Goal: Task Accomplishment & Management: Use online tool/utility

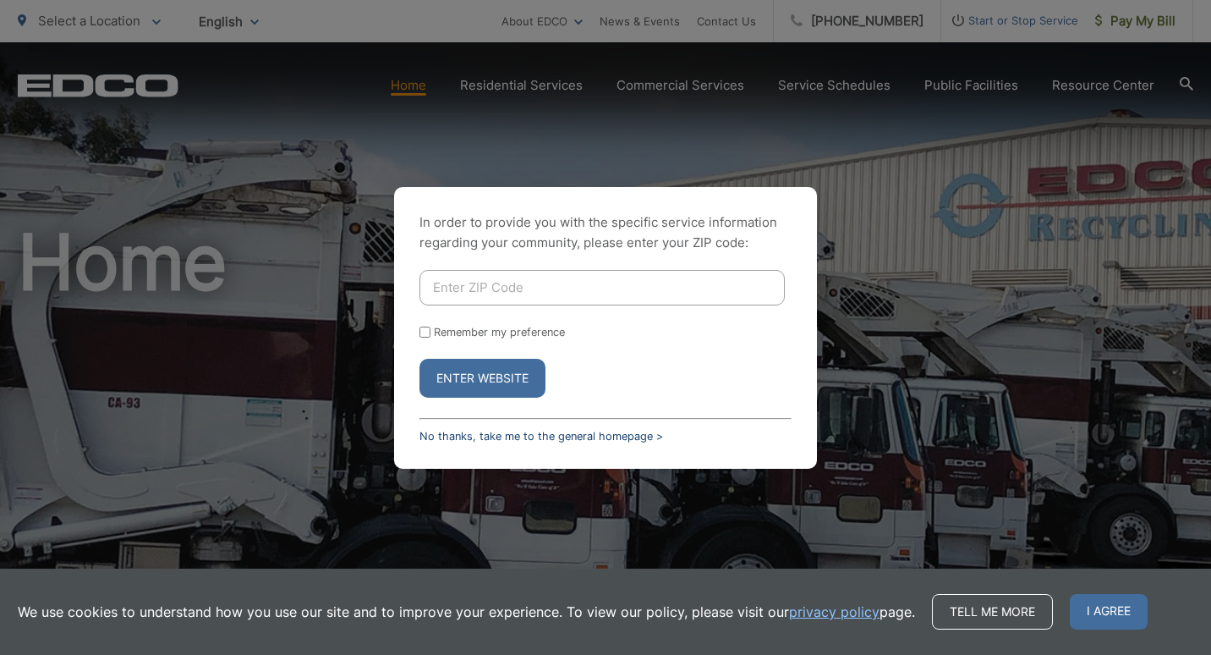
click at [504, 436] on link "No thanks, take me to the general homepage >" at bounding box center [542, 436] width 244 height 13
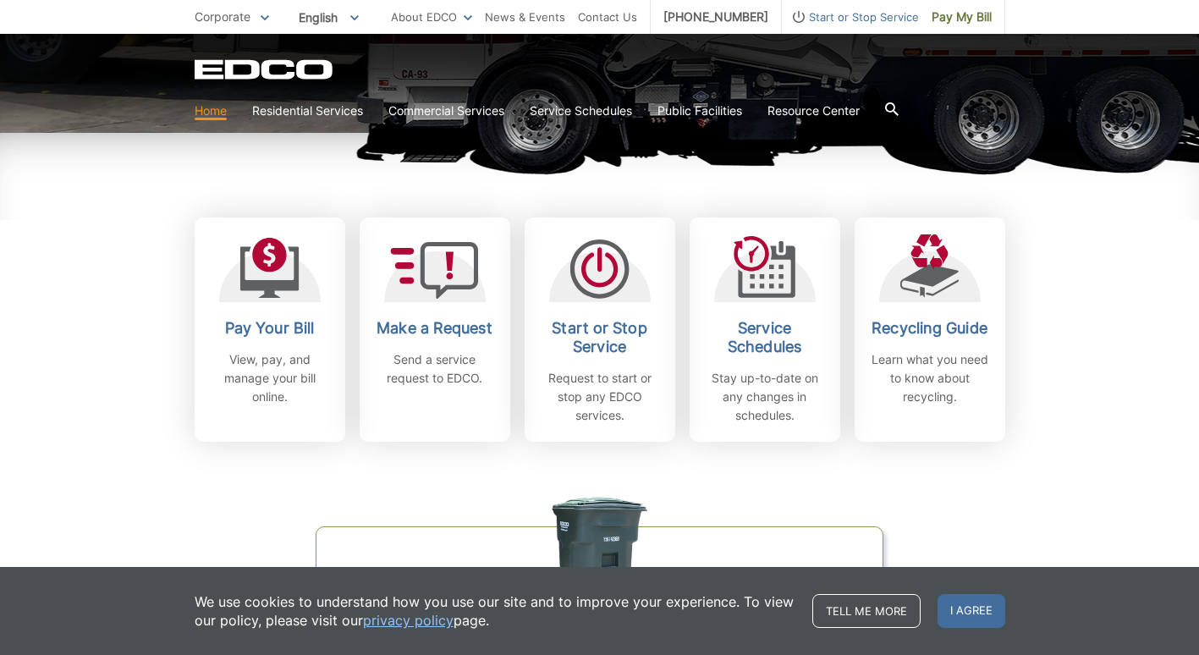
scroll to position [564, 0]
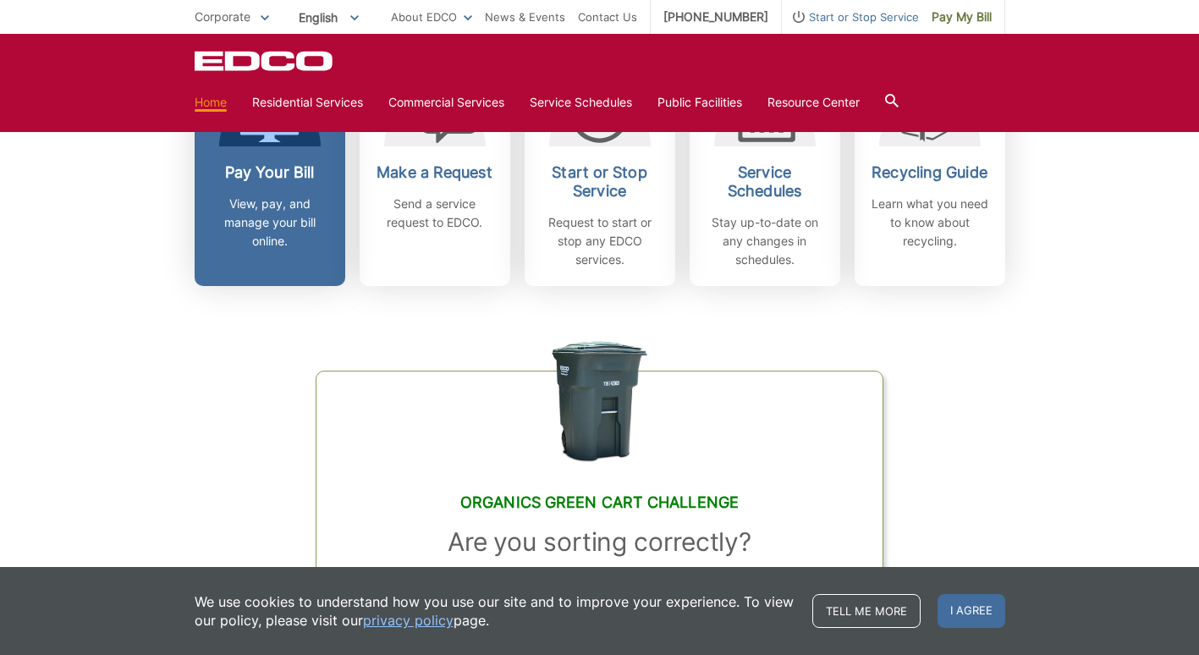
click at [195, 286] on link "Pay Your Bill View, pay, and manage your bill online." at bounding box center [270, 174] width 151 height 224
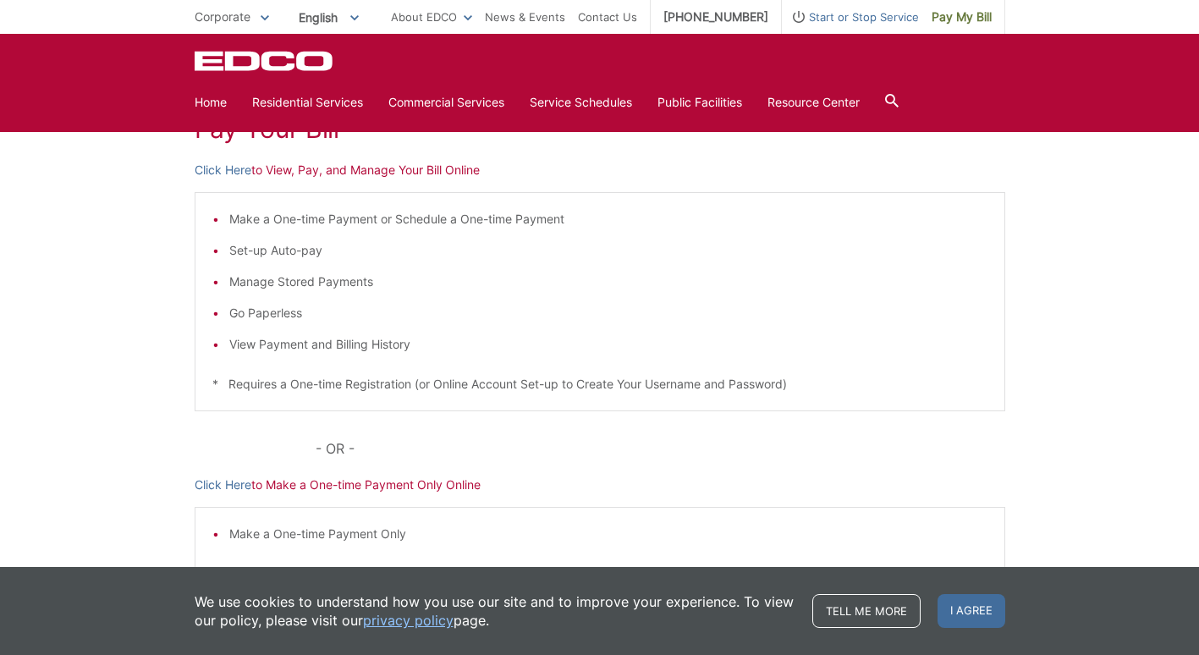
scroll to position [282, 0]
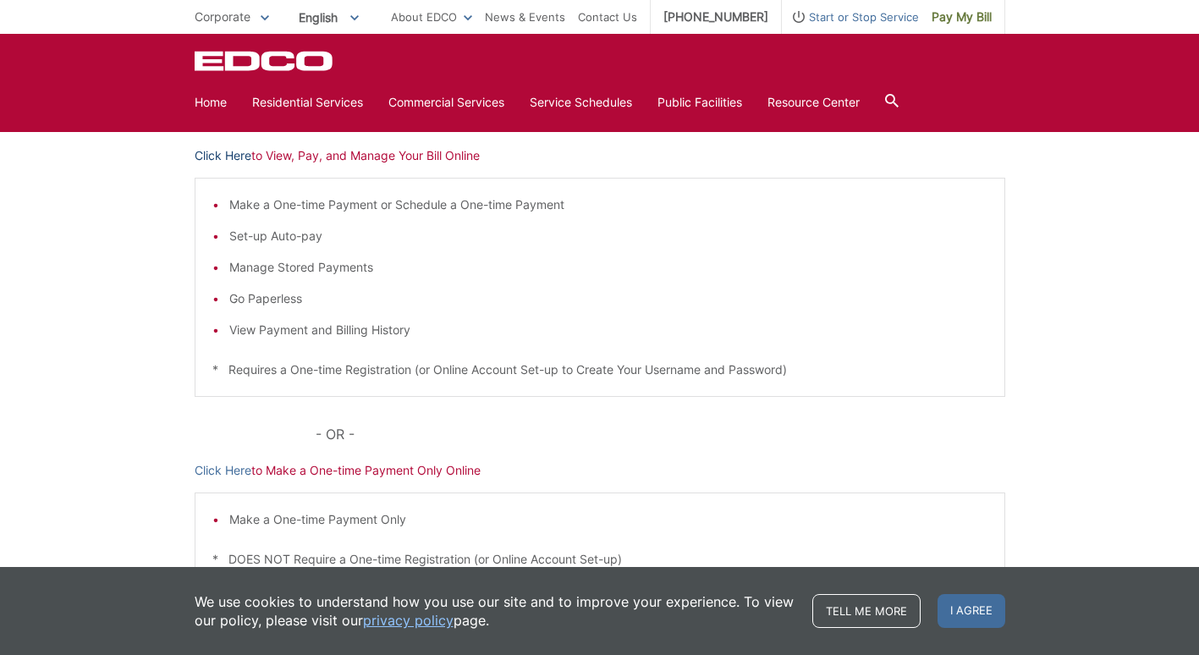
click at [195, 165] on link "Click Here" at bounding box center [223, 155] width 57 height 19
